Goal: Information Seeking & Learning: Learn about a topic

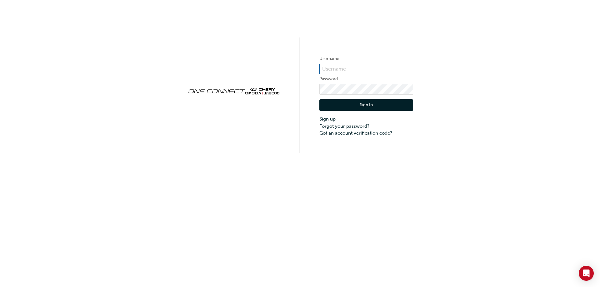
click at [389, 68] on input "text" at bounding box center [367, 69] width 94 height 11
type input "J48121W1"
click at [380, 105] on button "Sign In" at bounding box center [367, 105] width 94 height 12
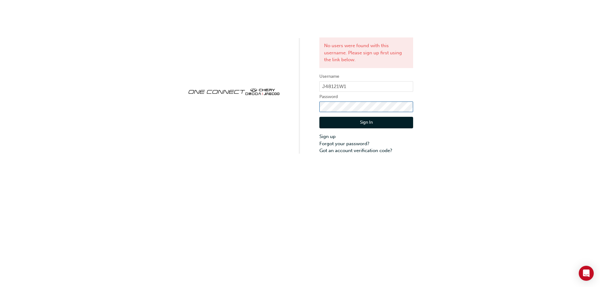
click at [295, 111] on div "No users were found with this username. Please sign up first using the link bel…" at bounding box center [300, 77] width 600 height 154
click at [369, 120] on button "Sign In" at bounding box center [367, 123] width 94 height 12
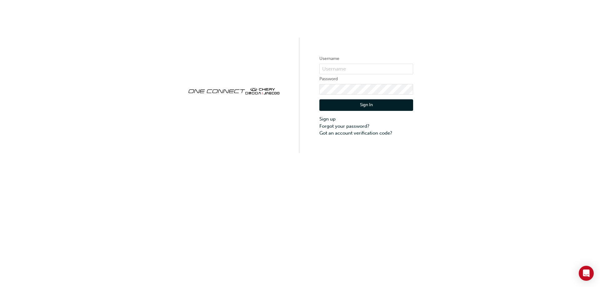
click at [397, 33] on div "Username Password Sign In Sign up Forgot your password? Got an account verifica…" at bounding box center [300, 76] width 600 height 153
click at [341, 68] on input "text" at bounding box center [367, 69] width 94 height 11
type input "CHAU0724"
click button "Sign In" at bounding box center [367, 105] width 94 height 12
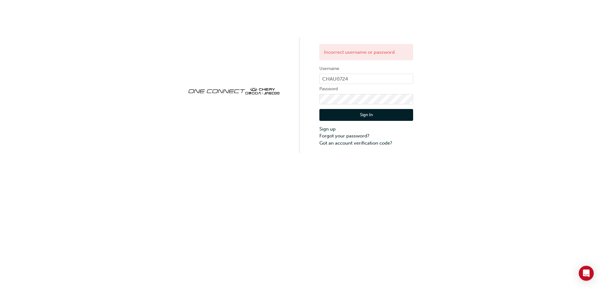
click at [363, 114] on button "Sign In" at bounding box center [367, 115] width 94 height 12
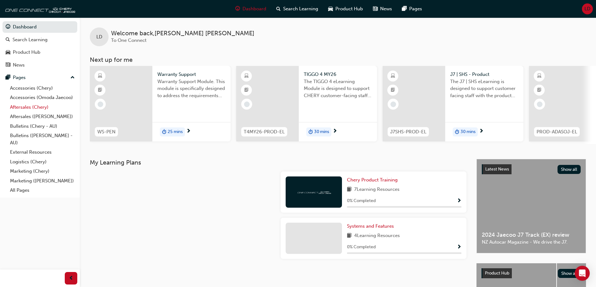
click at [27, 107] on link "Aftersales (Chery)" at bounding box center [43, 108] width 70 height 10
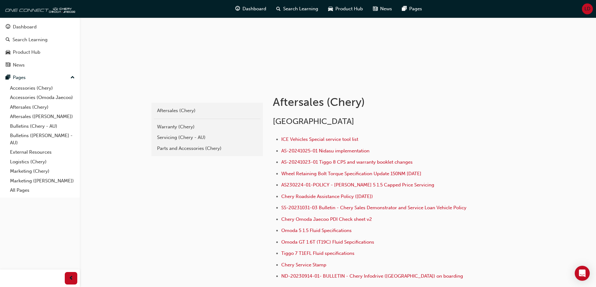
scroll to position [28, 0]
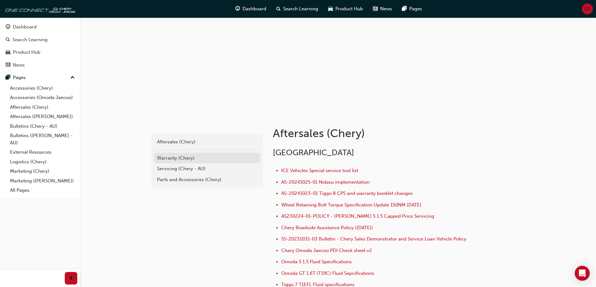
click at [171, 157] on div "Warranty (Chery)" at bounding box center [207, 158] width 100 height 7
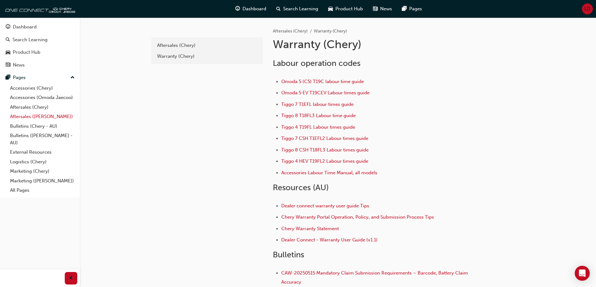
click at [36, 115] on link "Aftersales ([PERSON_NAME])" at bounding box center [43, 117] width 70 height 10
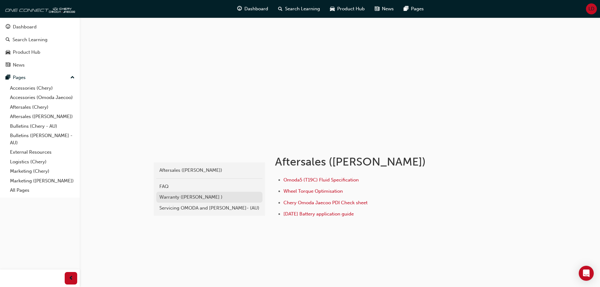
click at [206, 197] on div "Warranty ([PERSON_NAME] )" at bounding box center [209, 197] width 100 height 7
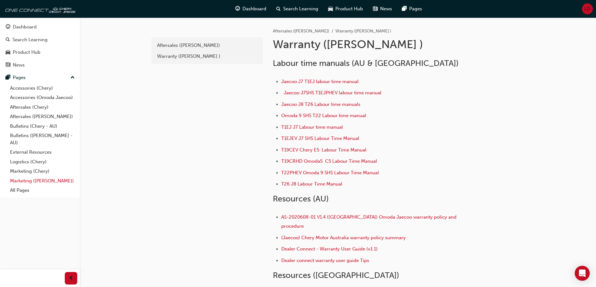
click at [29, 180] on link "Marketing ([PERSON_NAME])" at bounding box center [43, 181] width 70 height 10
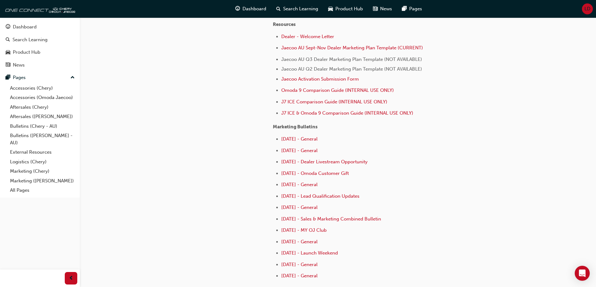
scroll to position [305, 0]
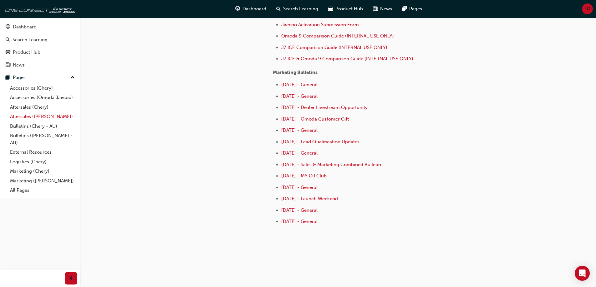
click at [31, 118] on link "Aftersales ([PERSON_NAME])" at bounding box center [43, 117] width 70 height 10
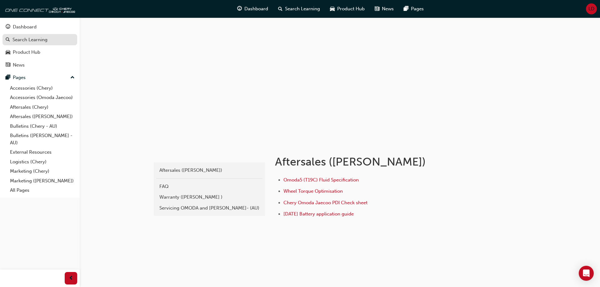
click at [27, 40] on div "Search Learning" at bounding box center [30, 39] width 35 height 7
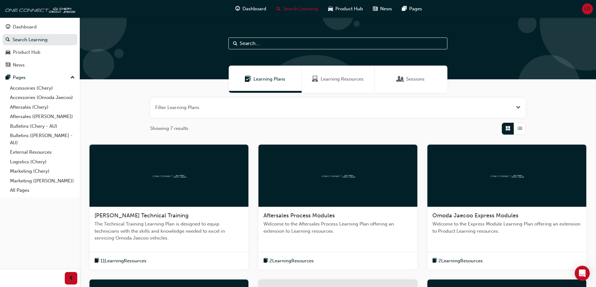
click at [280, 43] on input "text" at bounding box center [337, 44] width 219 height 12
type input "warranty"
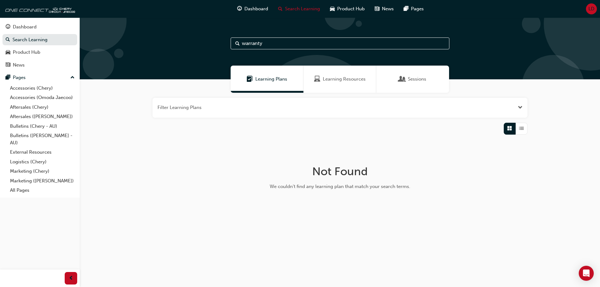
click at [275, 83] on span "Learning Plans" at bounding box center [271, 79] width 32 height 7
click at [412, 78] on span "Sessions" at bounding box center [417, 79] width 18 height 7
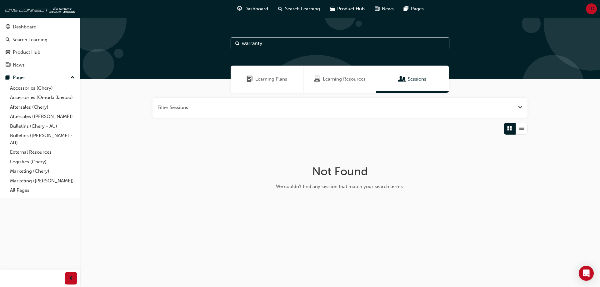
click at [349, 78] on span "Learning Resources" at bounding box center [344, 79] width 43 height 7
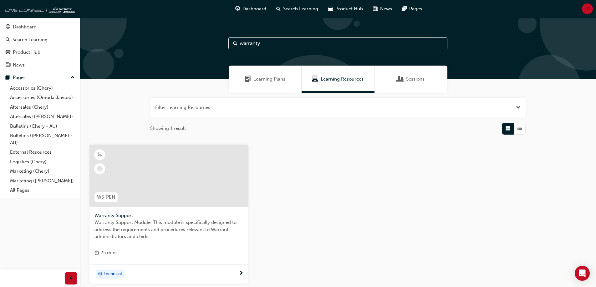
scroll to position [57, 0]
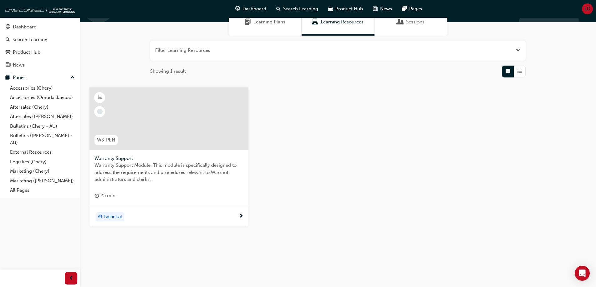
click at [109, 126] on div at bounding box center [168, 119] width 159 height 63
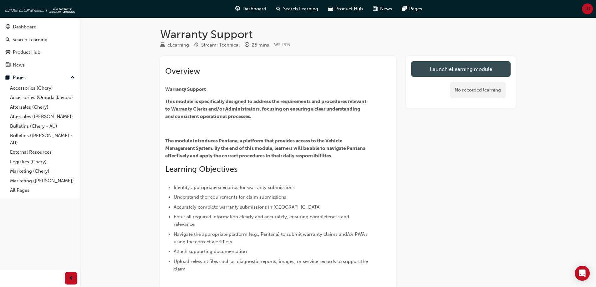
click at [450, 68] on link "Launch eLearning module" at bounding box center [460, 69] width 99 height 16
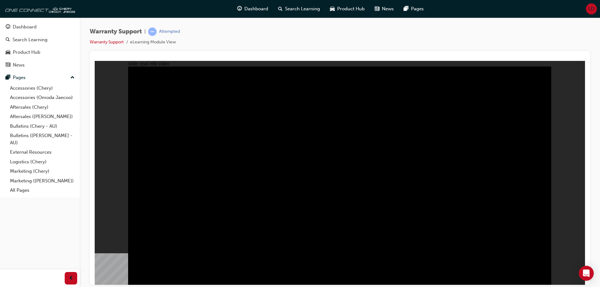
click at [563, 73] on div "slide: trial edit video Rectangle 1 Group 2 How to setup quick access links for…" at bounding box center [340, 173] width 491 height 224
click at [554, 74] on div "slide: trial edit video Rectangle 1 Group 2 How to setup quick access links for…" at bounding box center [340, 173] width 491 height 224
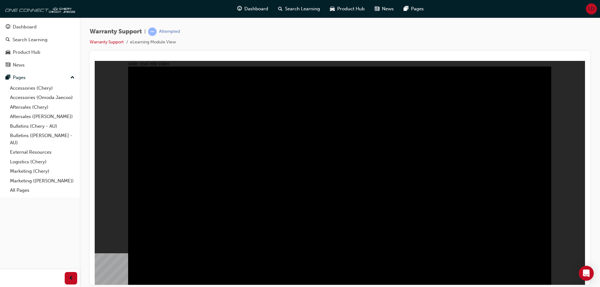
click at [553, 118] on div "slide: trial edit video Rectangle 1 Group 2 How to setup quick access links for…" at bounding box center [340, 173] width 491 height 224
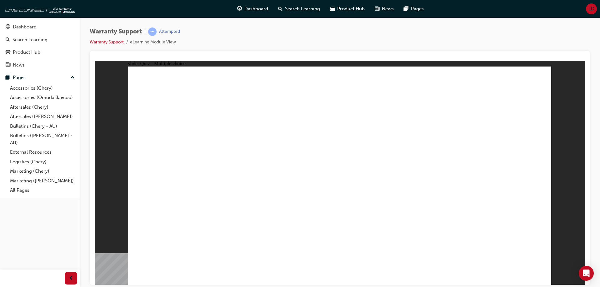
radio input "true"
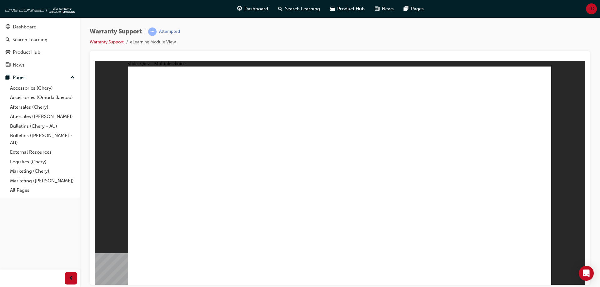
radio input "true"
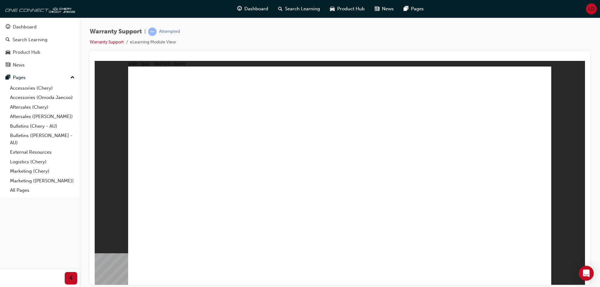
radio input "true"
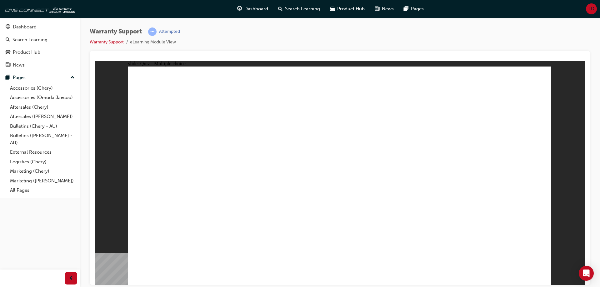
radio input "true"
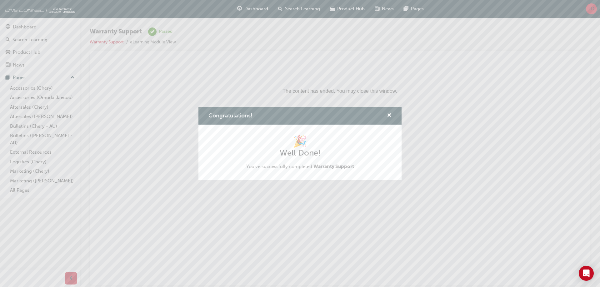
click at [167, 264] on div "Congratulations! 🎉 Well Done! You've successfully completed Warranty Support" at bounding box center [300, 143] width 600 height 287
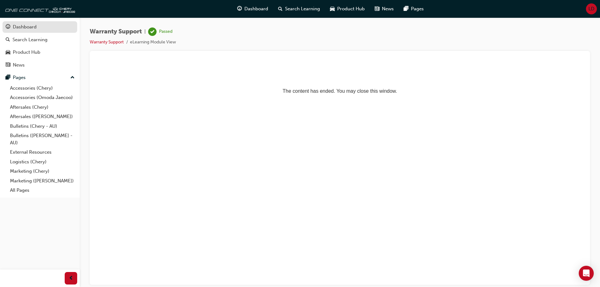
click at [27, 28] on div "Dashboard" at bounding box center [25, 26] width 24 height 7
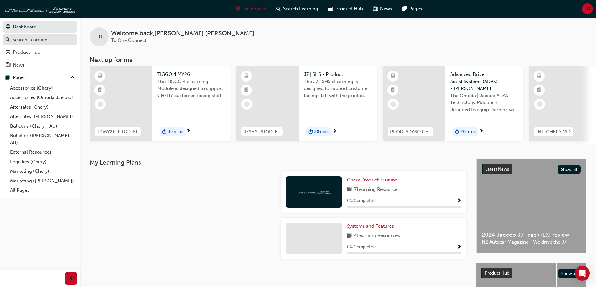
click at [23, 39] on div "Search Learning" at bounding box center [30, 39] width 35 height 7
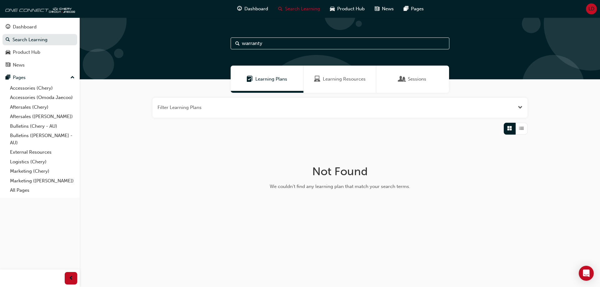
click at [329, 76] on span "Learning Resources" at bounding box center [344, 79] width 43 height 7
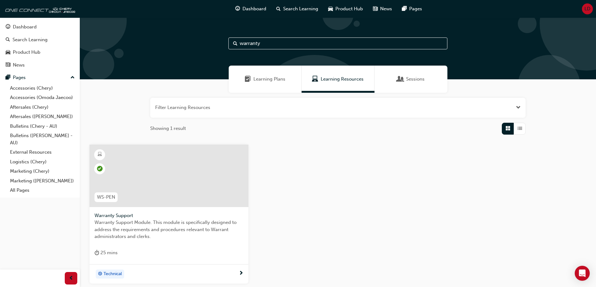
click at [270, 81] on span "Learning Plans" at bounding box center [269, 79] width 32 height 7
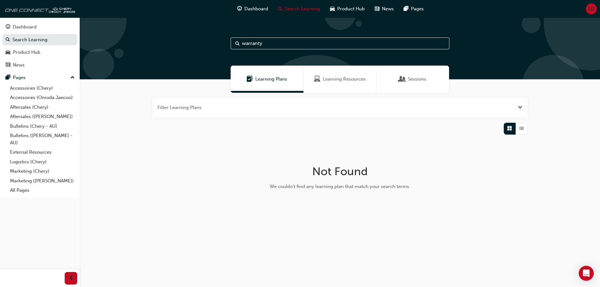
click at [418, 78] on span "Sessions" at bounding box center [417, 79] width 18 height 7
